Goal: Transaction & Acquisition: Purchase product/service

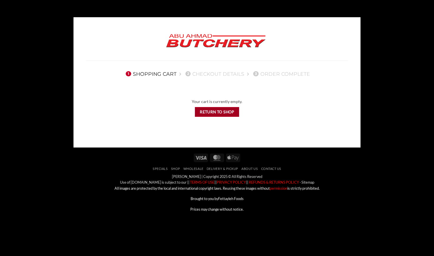
click at [221, 113] on link "Return to shop" at bounding box center [217, 112] width 45 height 10
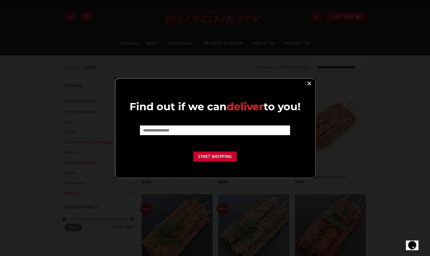
click at [310, 83] on link "×" at bounding box center [309, 83] width 8 height 8
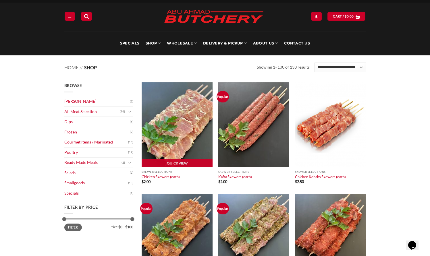
click at [168, 161] on link "Quick View" at bounding box center [177, 163] width 71 height 9
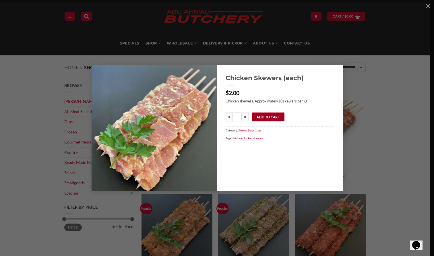
click at [273, 113] on button "Add to cart" at bounding box center [268, 117] width 32 height 9
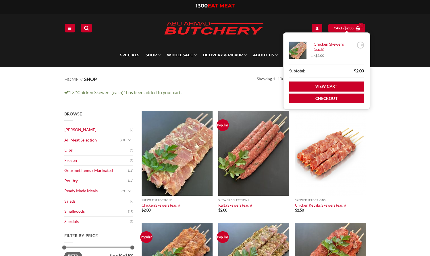
click at [354, 18] on div "**********" at bounding box center [215, 28] width 310 height 29
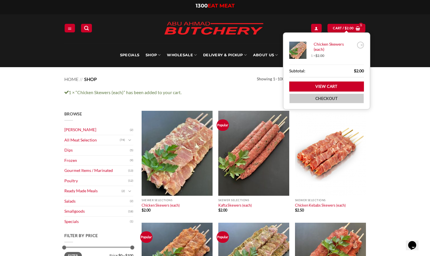
click at [338, 96] on link "Checkout" at bounding box center [326, 99] width 75 height 10
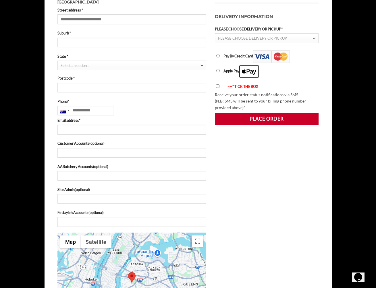
click at [220, 56] on li "Pay By Credit Card" at bounding box center [267, 56] width 104 height 13
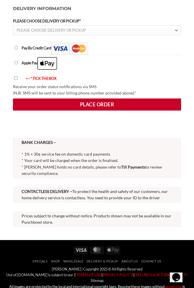
scroll to position [554, 0]
